Goal: Task Accomplishment & Management: Manage account settings

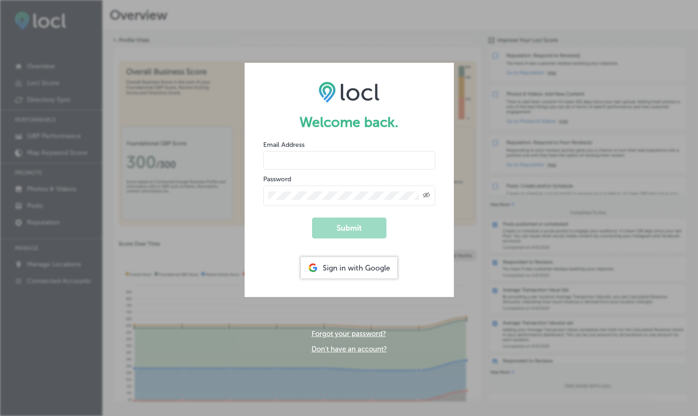
click at [451, 246] on form "Welcome back. Email Address Password Created with Sketch. Submit Sign in with G…" at bounding box center [348, 180] width 209 height 234
click at [294, 168] on input "email" at bounding box center [349, 160] width 172 height 19
type input "[PERSON_NAME][EMAIL_ADDRESS][DOMAIN_NAME]"
